Goal: Complete application form

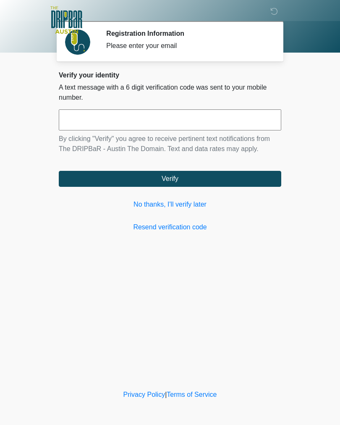
click at [79, 120] on input "text" at bounding box center [170, 119] width 223 height 21
type input "******"
click at [237, 179] on button "Verify" at bounding box center [170, 179] width 223 height 16
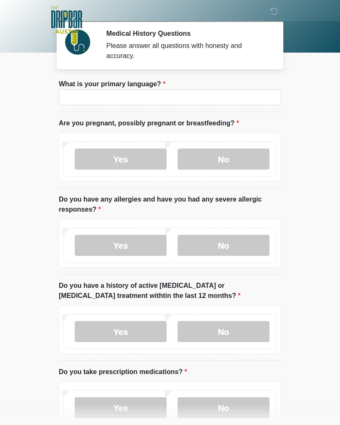
click at [237, 111] on li "What is your primary language? What is your primary language?" at bounding box center [170, 95] width 223 height 33
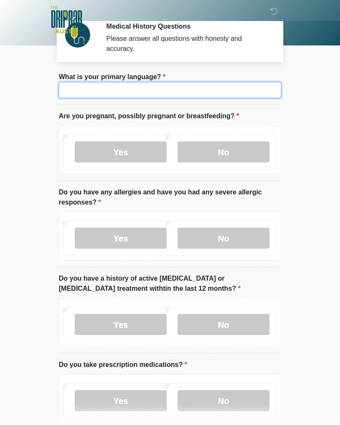
click at [235, 92] on input "What is your primary language?" at bounding box center [170, 90] width 223 height 16
type input "*******"
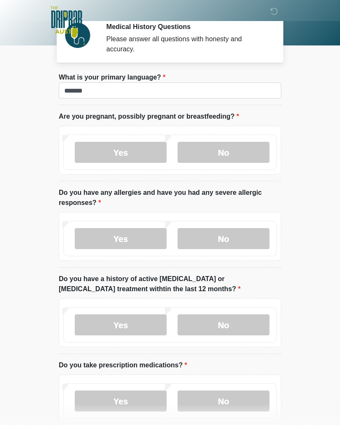
click at [237, 152] on label "No" at bounding box center [224, 152] width 92 height 21
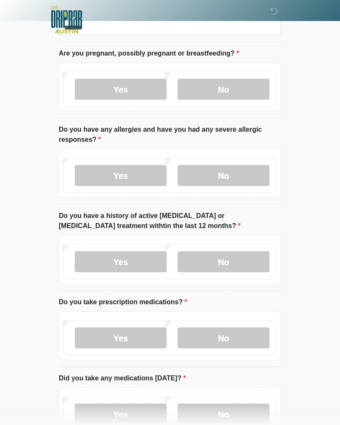
scroll to position [70, 0]
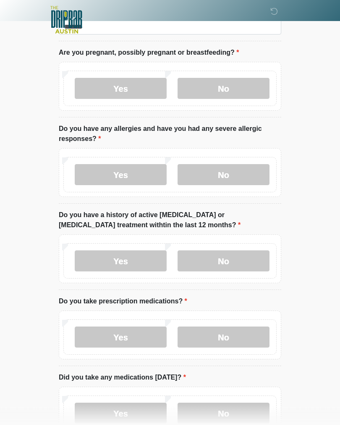
click at [248, 171] on label "No" at bounding box center [224, 174] width 92 height 21
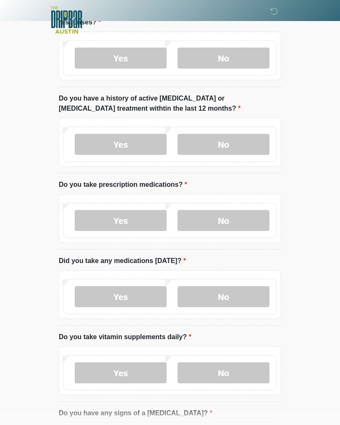
scroll to position [188, 0]
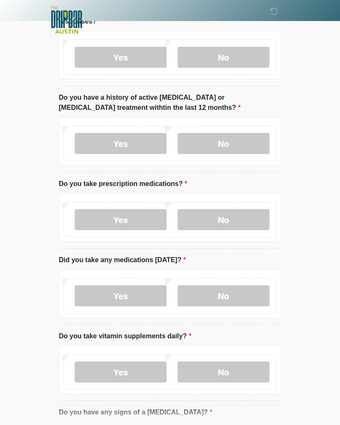
click at [243, 146] on label "No" at bounding box center [224, 143] width 92 height 21
click at [147, 217] on label "Yes" at bounding box center [121, 219] width 92 height 21
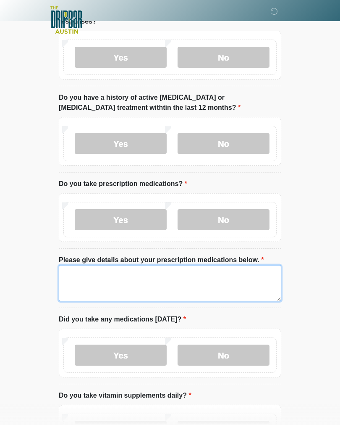
click at [194, 282] on textarea "Please give details about your prescription medications below." at bounding box center [170, 283] width 223 height 36
type textarea "**********"
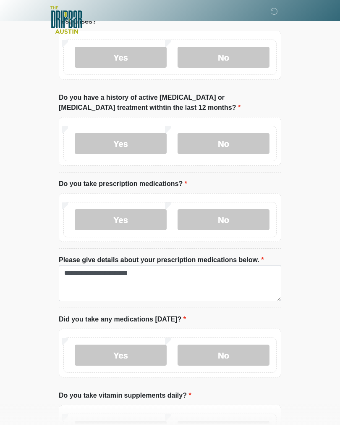
click at [317, 237] on html "‎ ‎ ‎ ‎ Medical History Questions Please answer all questions with honesty and …" at bounding box center [170, 24] width 340 height 425
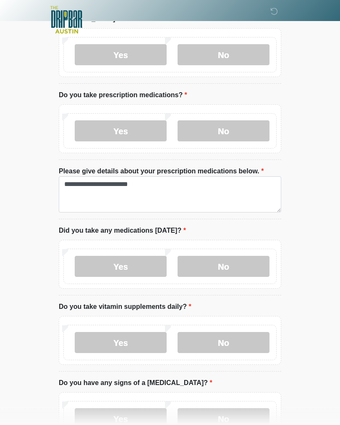
scroll to position [287, 0]
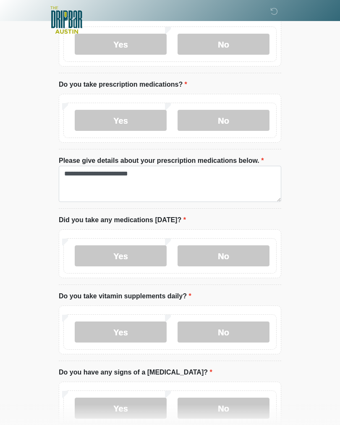
click at [239, 256] on label "No" at bounding box center [224, 255] width 92 height 21
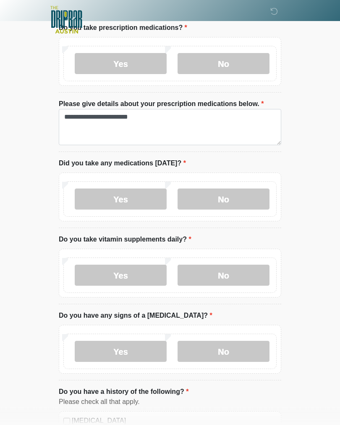
scroll to position [344, 0]
click at [141, 274] on label "Yes" at bounding box center [121, 274] width 92 height 21
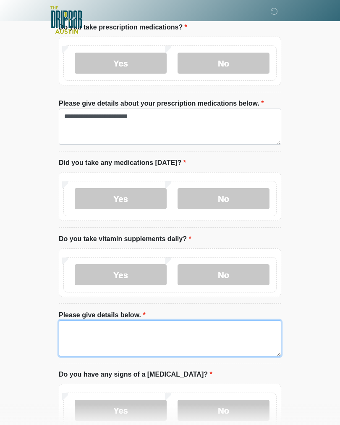
click at [178, 341] on textarea "Please give details below." at bounding box center [170, 338] width 223 height 36
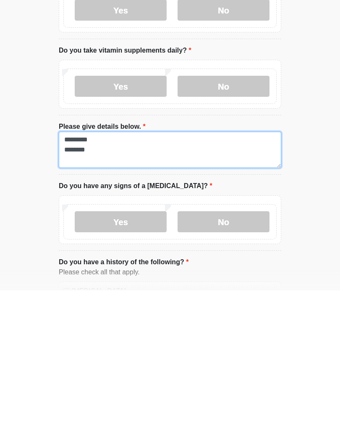
scroll to position [426, 0]
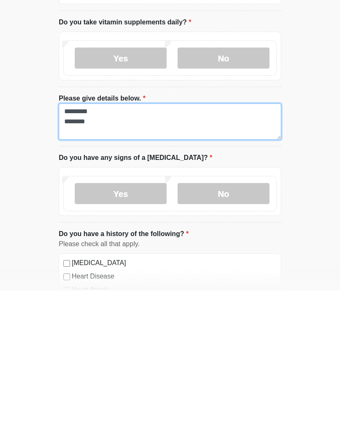
type textarea "********* ********"
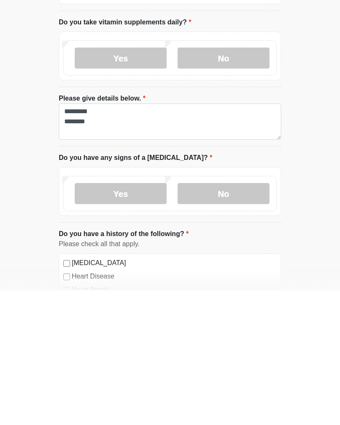
click at [240, 317] on label "No" at bounding box center [224, 327] width 92 height 21
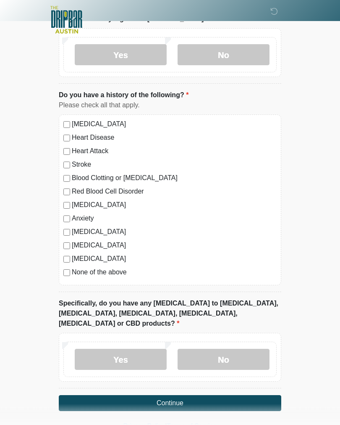
scroll to position [699, 0]
click at [106, 273] on label "None of the above" at bounding box center [174, 272] width 205 height 10
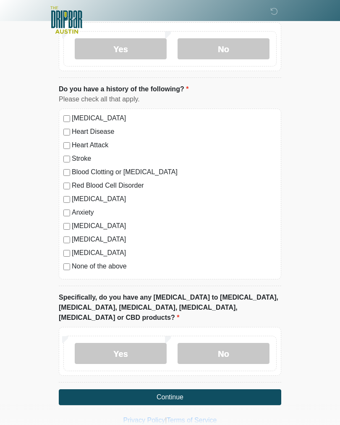
click at [243, 343] on label "No" at bounding box center [224, 353] width 92 height 21
click at [238, 389] on button "Continue" at bounding box center [170, 397] width 223 height 16
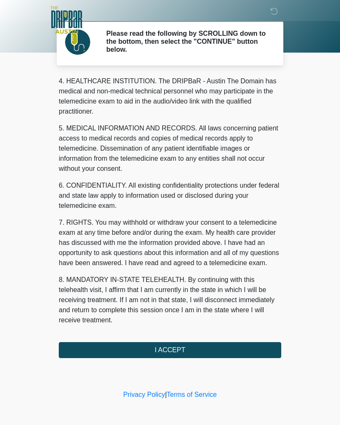
scroll to position [241, 0]
click at [230, 353] on button "I ACCEPT" at bounding box center [170, 350] width 223 height 16
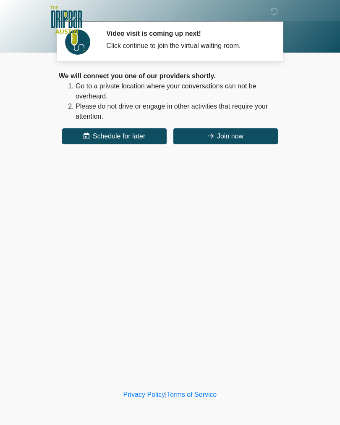
click at [232, 132] on button "Join now" at bounding box center [226, 136] width 105 height 16
